Goal: Navigation & Orientation: Go to known website

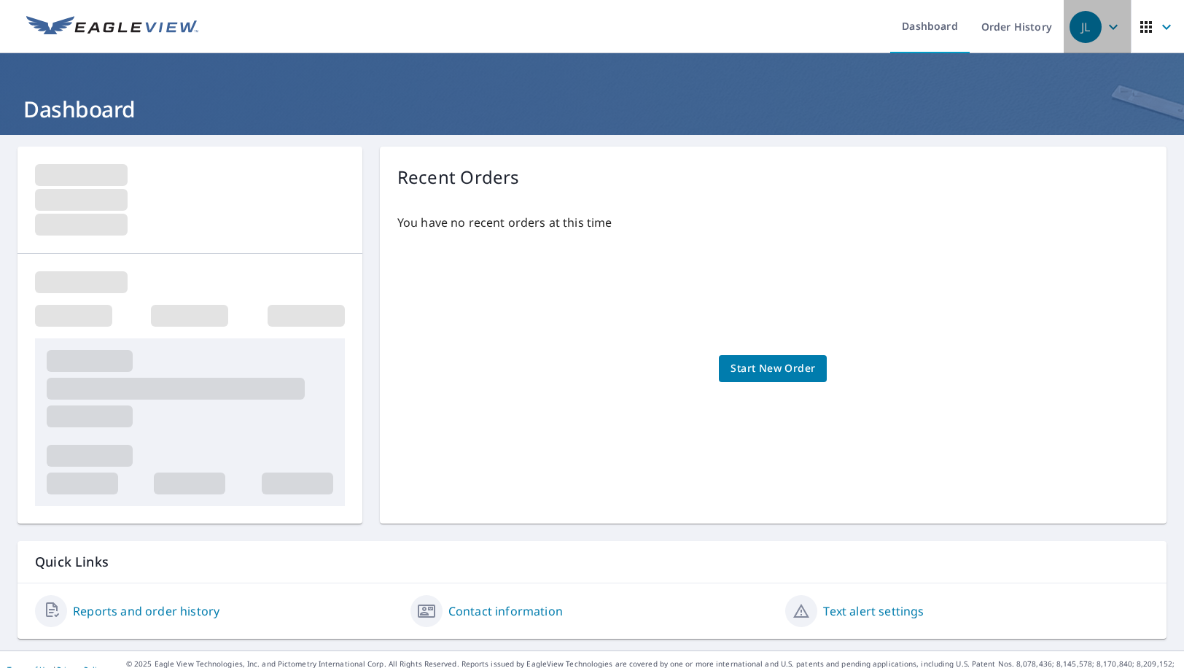
click at [1108, 39] on span "JL" at bounding box center [1096, 26] width 55 height 35
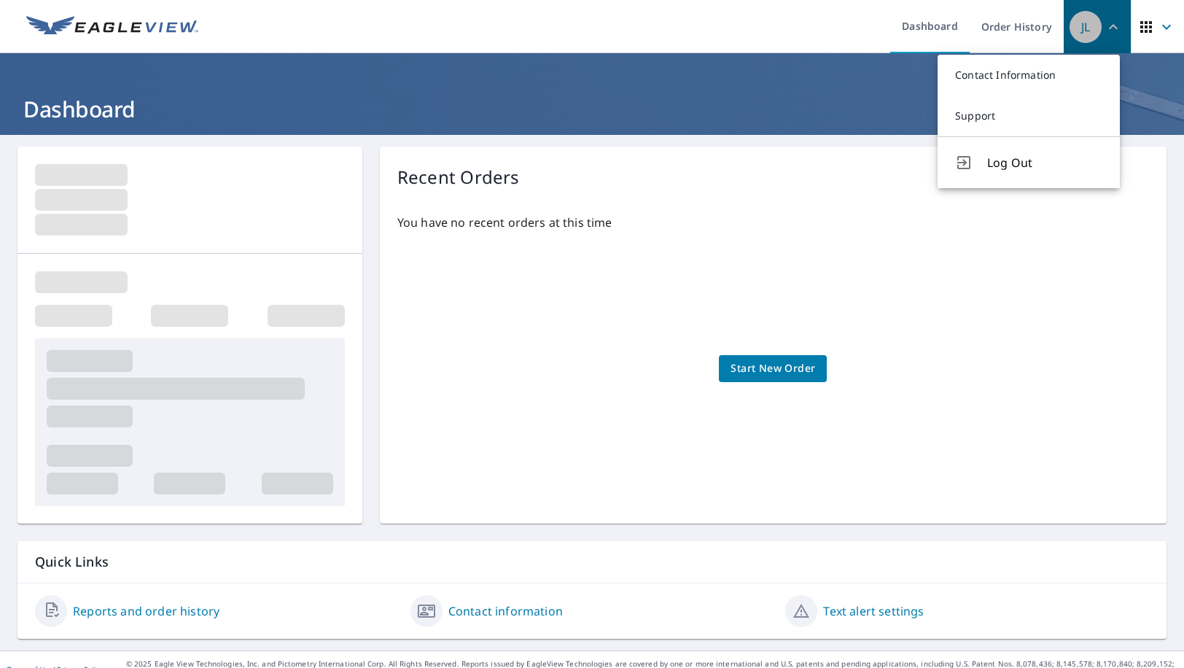
click at [1108, 39] on span "JL" at bounding box center [1096, 26] width 55 height 35
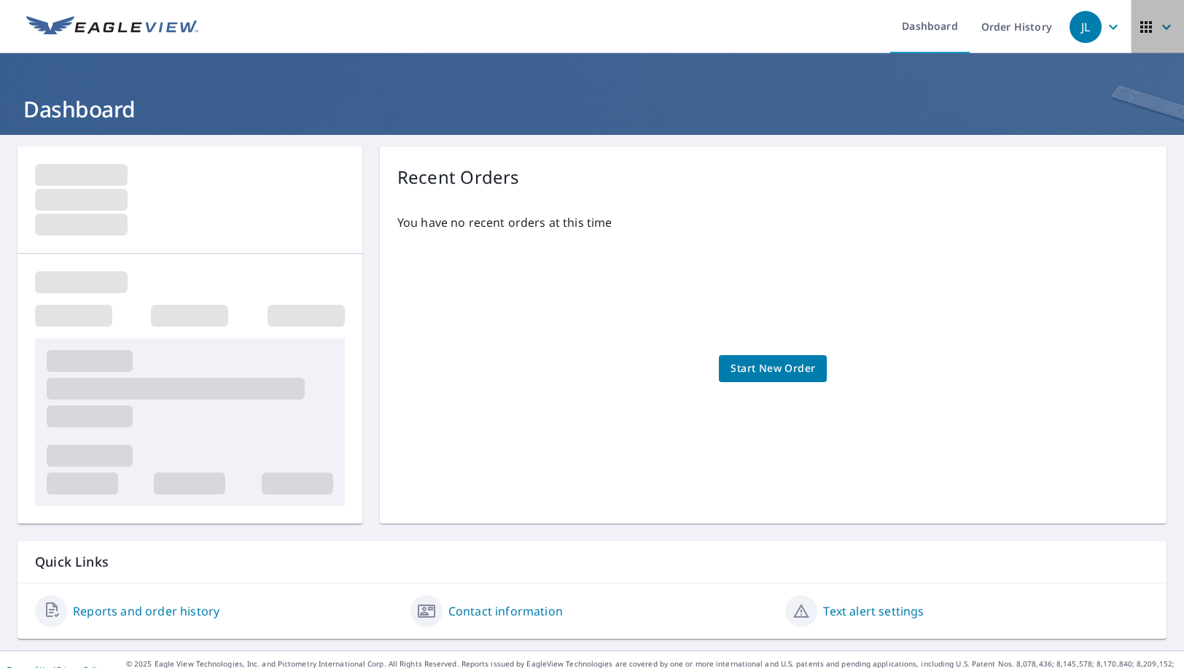
click at [1167, 38] on button "button" at bounding box center [1156, 26] width 53 height 53
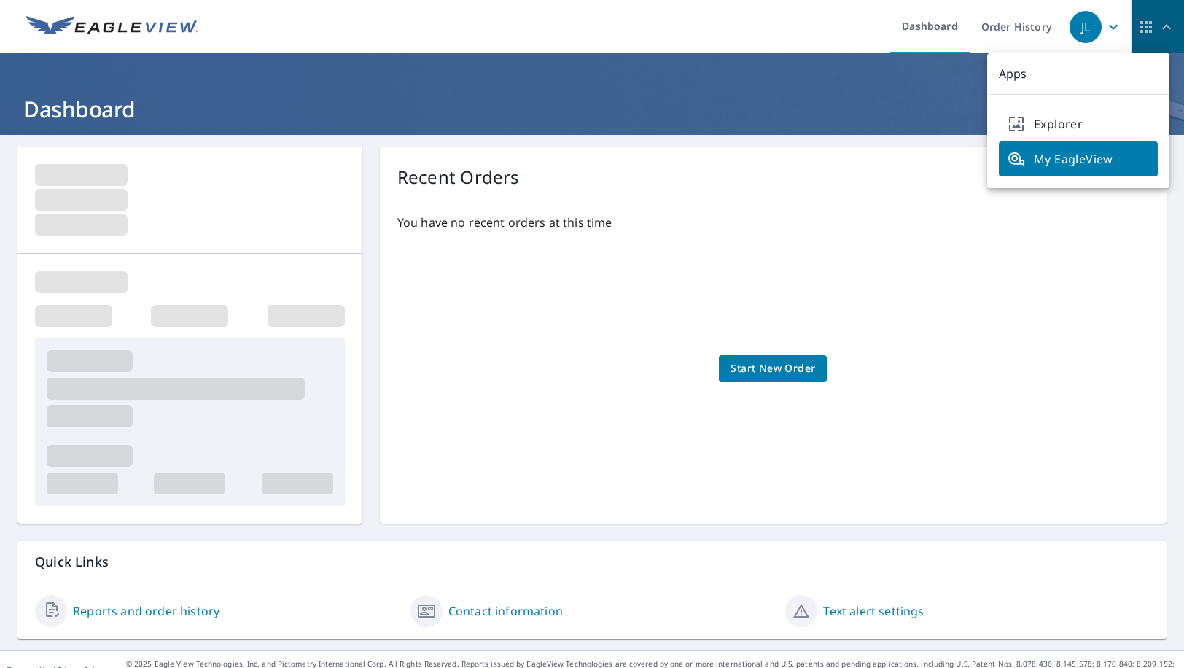
click at [1167, 38] on button "button" at bounding box center [1156, 26] width 53 height 53
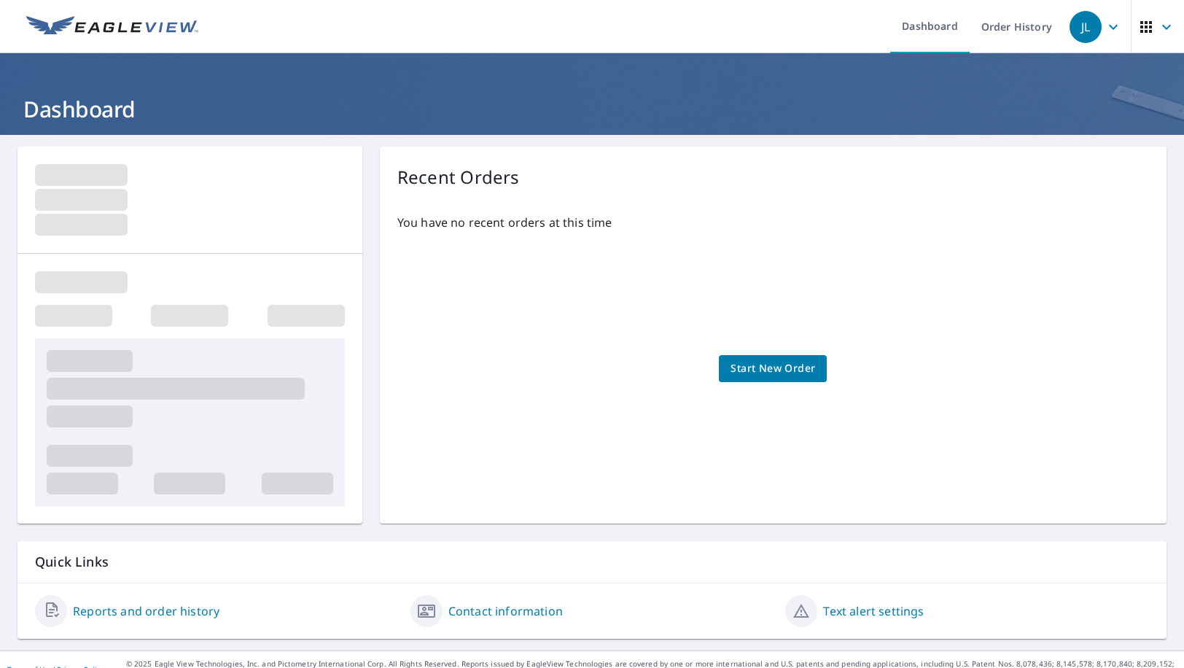
click at [1167, 38] on button "button" at bounding box center [1156, 26] width 53 height 53
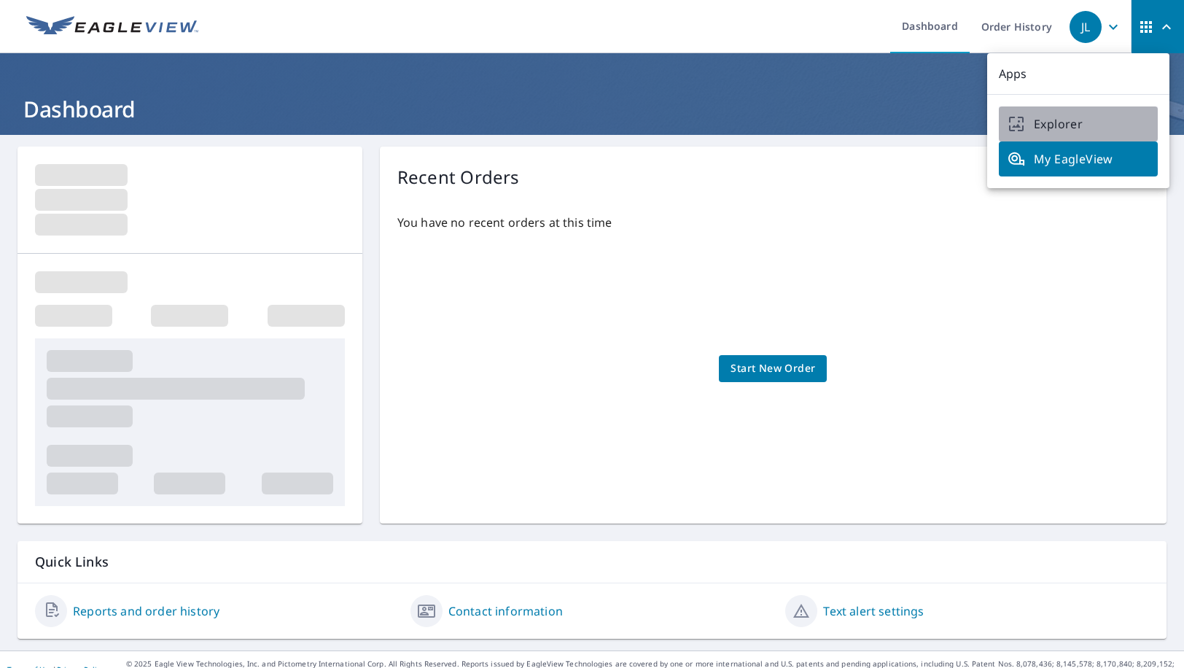
click at [1079, 117] on span "Explorer" at bounding box center [1077, 123] width 141 height 17
